Goal: Task Accomplishment & Management: Use online tool/utility

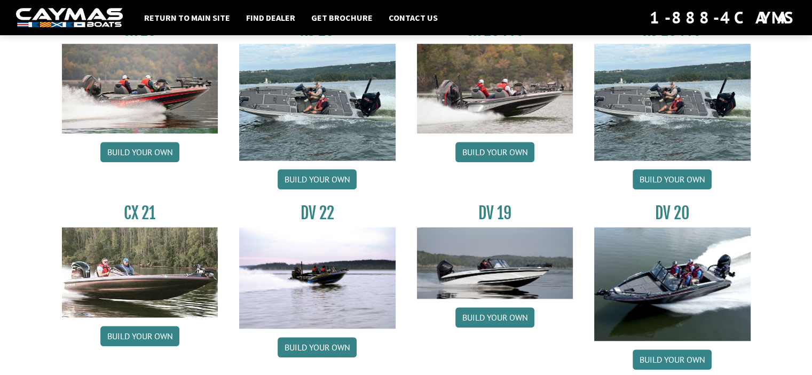
scroll to position [1055, 0]
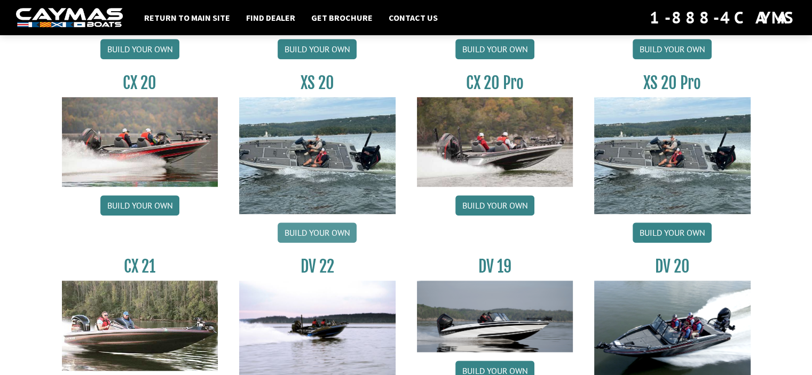
click at [303, 230] on link "Build your own" at bounding box center [317, 233] width 79 height 20
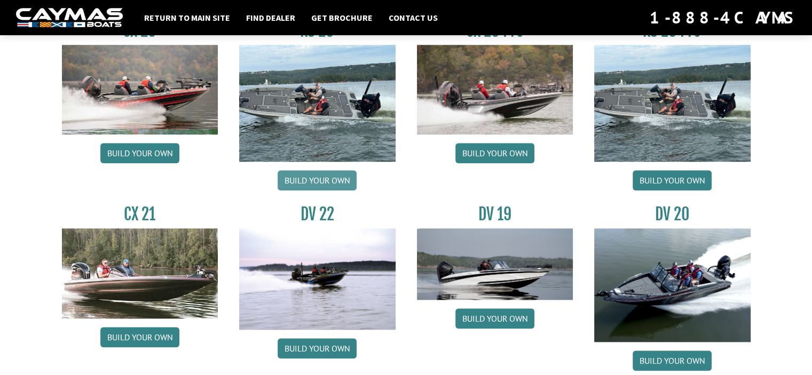
scroll to position [1108, 0]
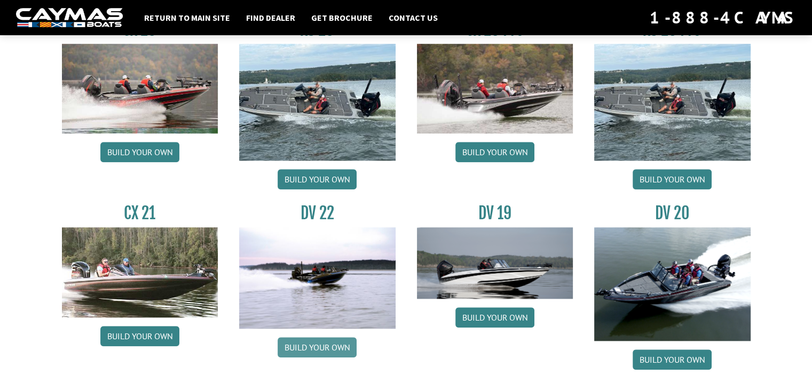
click at [311, 345] on link "Build your own" at bounding box center [317, 347] width 79 height 20
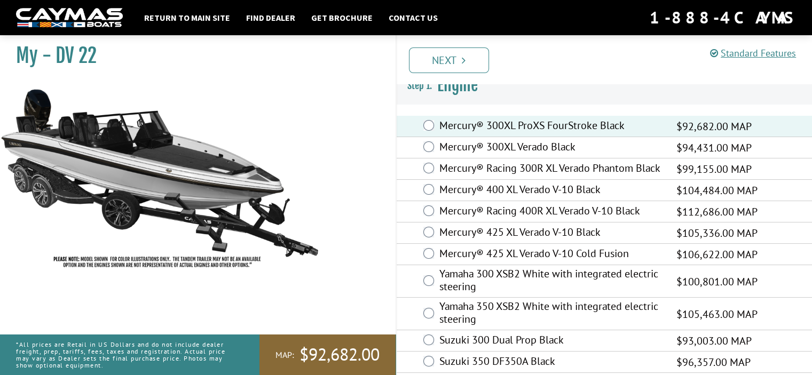
scroll to position [19, 0]
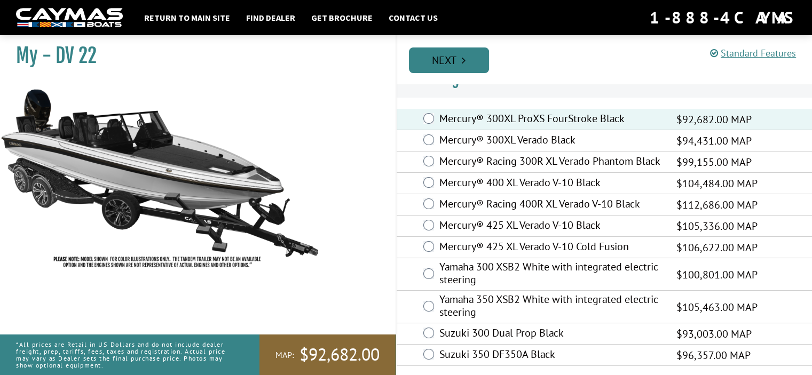
click at [450, 61] on link "Next" at bounding box center [449, 61] width 80 height 26
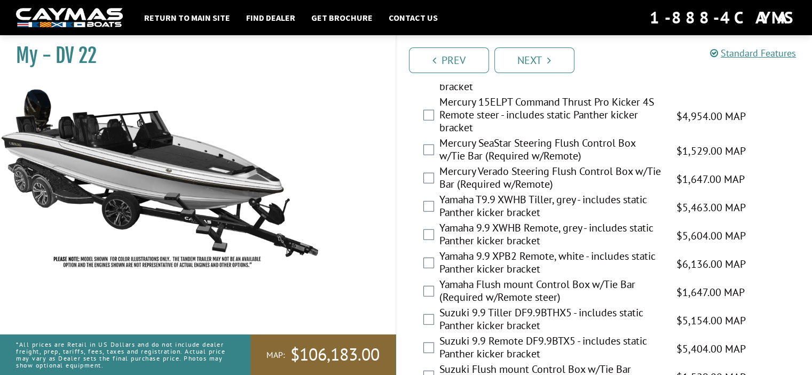
scroll to position [2910, 0]
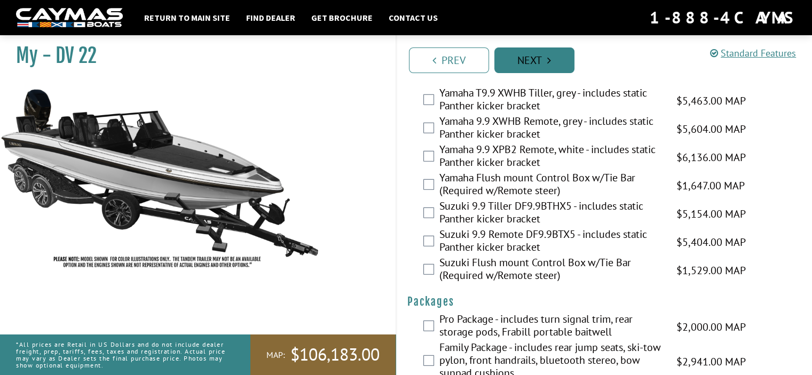
click at [531, 65] on link "Next" at bounding box center [534, 61] width 80 height 26
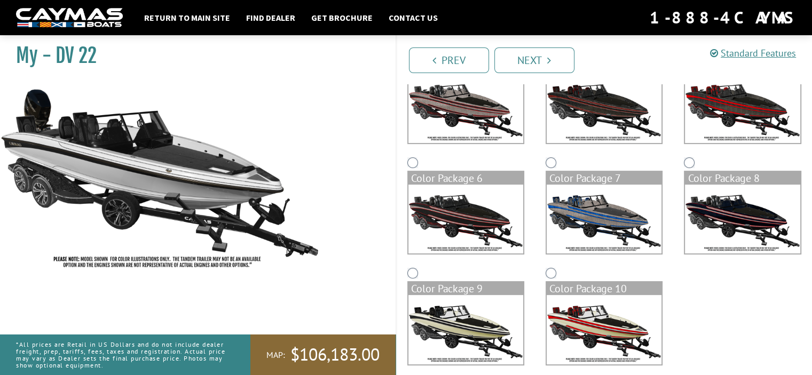
scroll to position [253, 0]
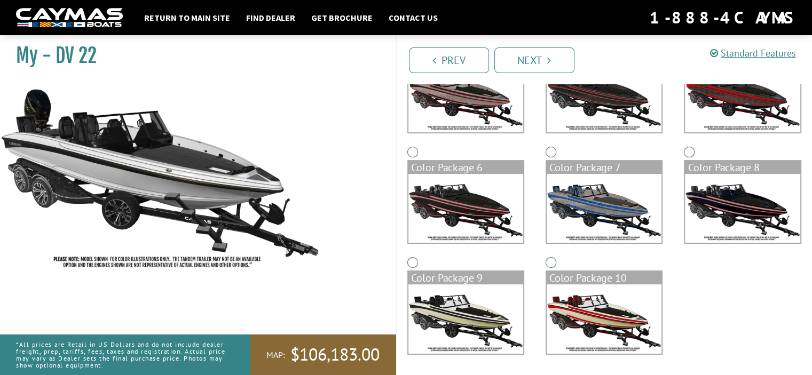
click at [453, 291] on img at bounding box center [465, 318] width 115 height 69
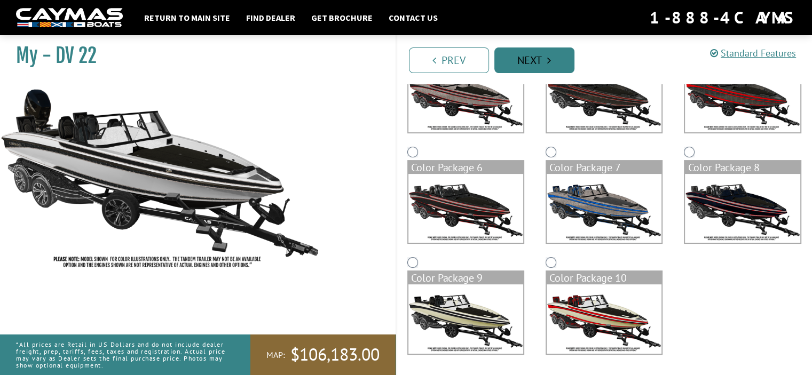
click at [555, 66] on link "Next" at bounding box center [534, 61] width 80 height 26
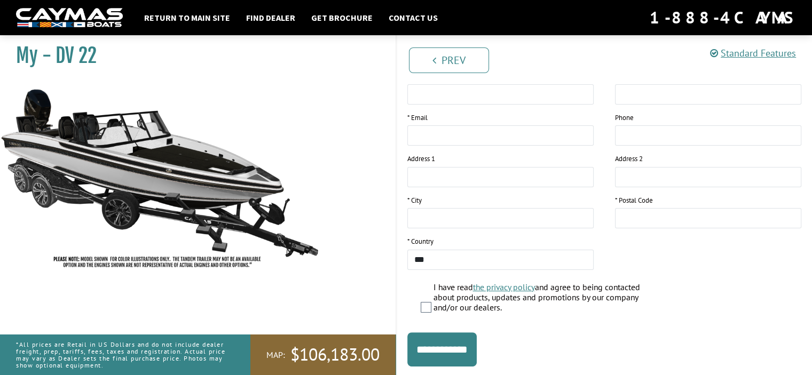
scroll to position [218, 0]
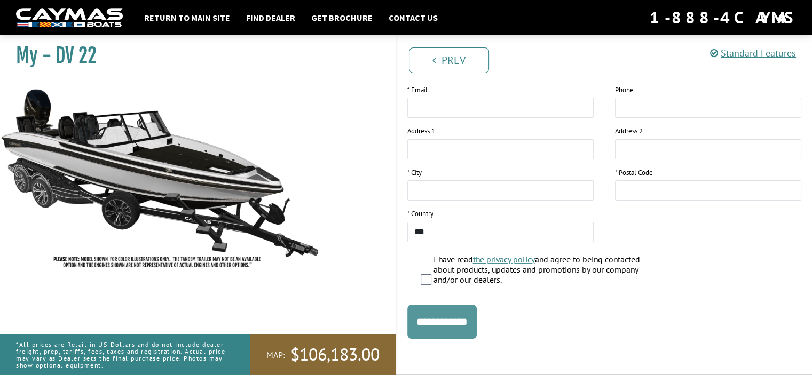
click at [459, 320] on input "**********" at bounding box center [441, 322] width 69 height 34
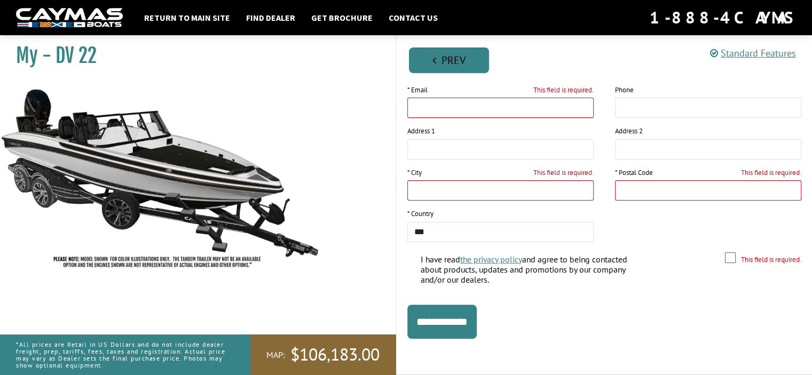
click at [450, 59] on link "Prev" at bounding box center [449, 61] width 80 height 26
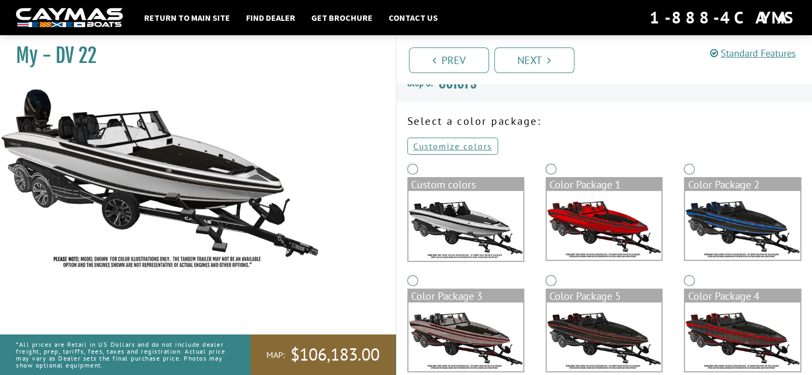
scroll to position [0, 0]
